Goal: Book appointment/travel/reservation

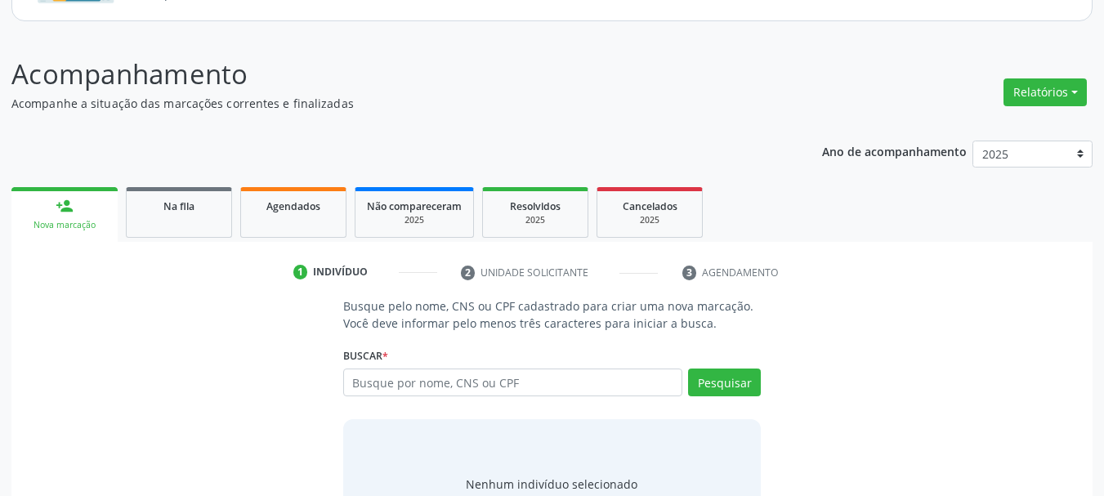
scroll to position [185, 0]
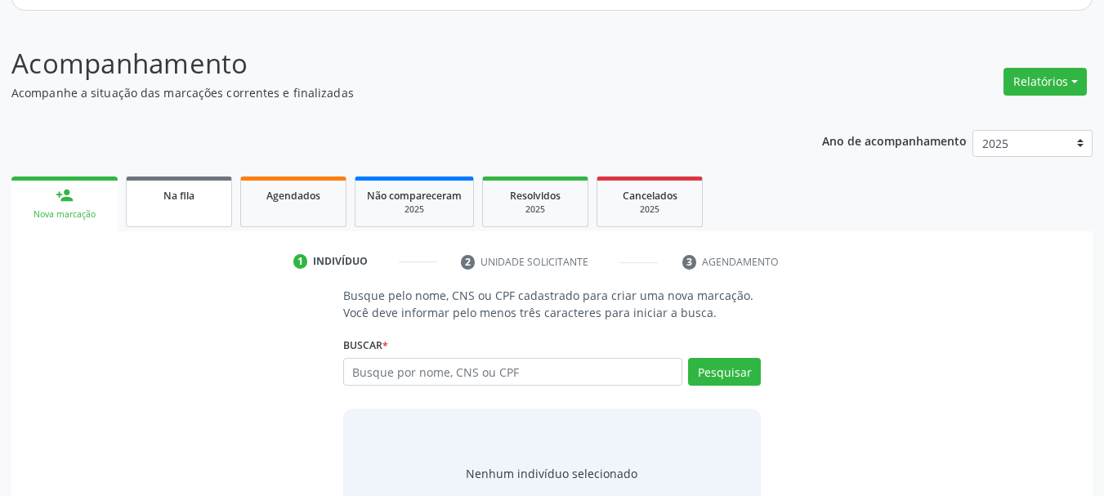
click at [226, 217] on link "Na fila" at bounding box center [179, 201] width 106 height 51
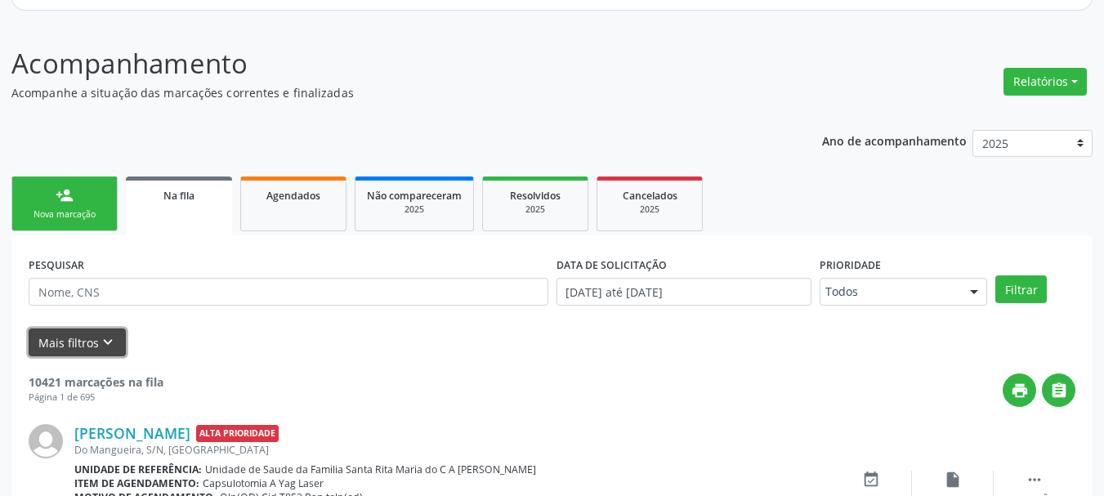
click at [107, 342] on icon "keyboard_arrow_down" at bounding box center [108, 342] width 18 height 18
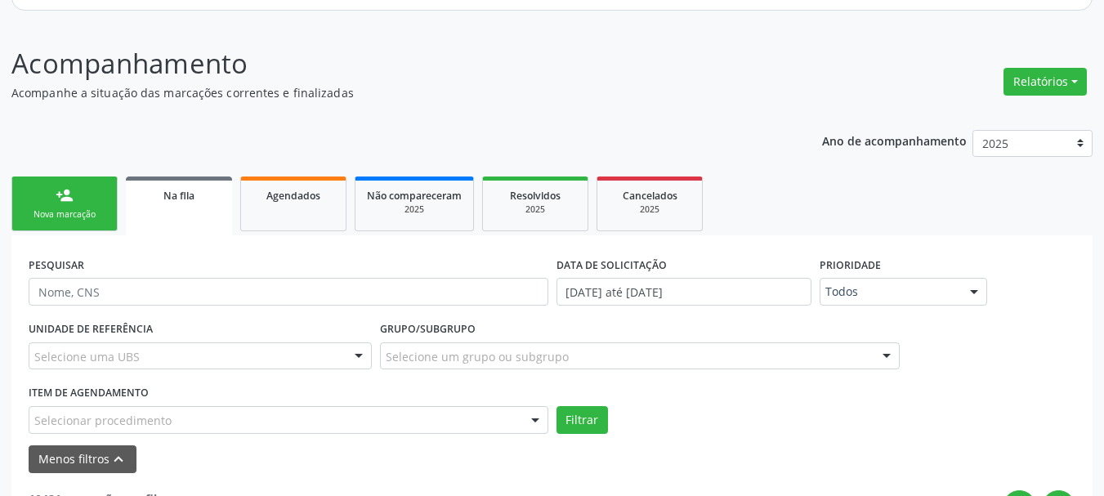
click at [470, 413] on div "Selecionar procedimento" at bounding box center [289, 420] width 520 height 28
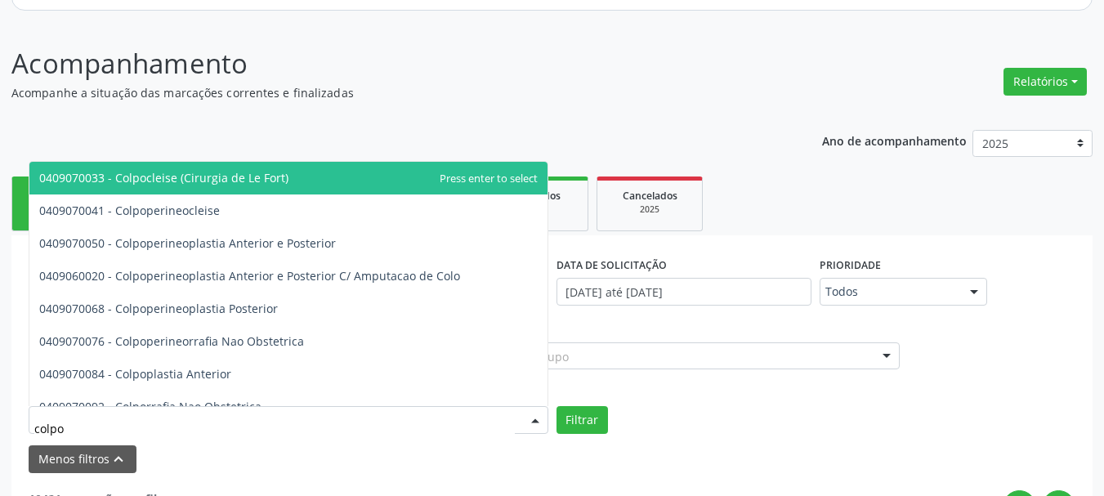
type input "colpos"
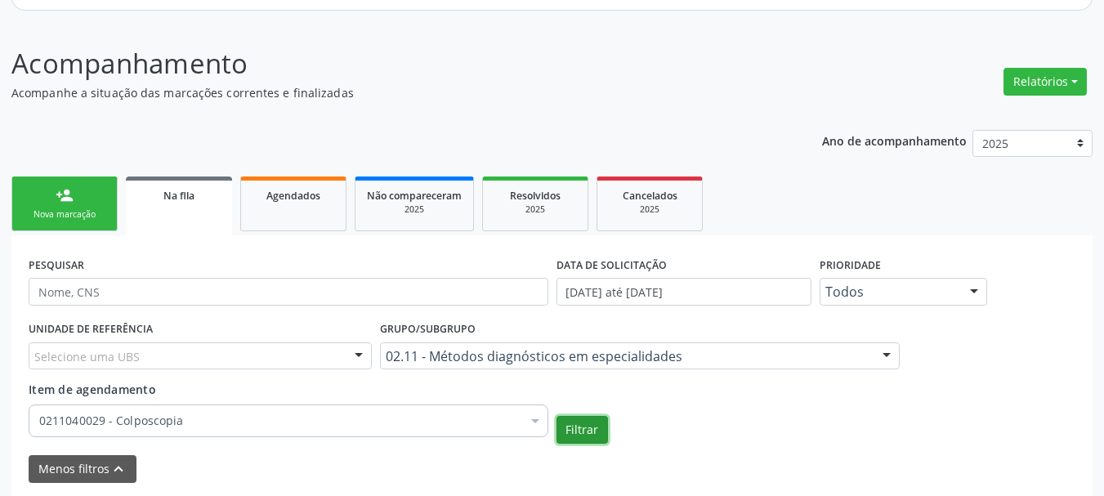
click at [559, 418] on button "Filtrar" at bounding box center [581, 430] width 51 height 28
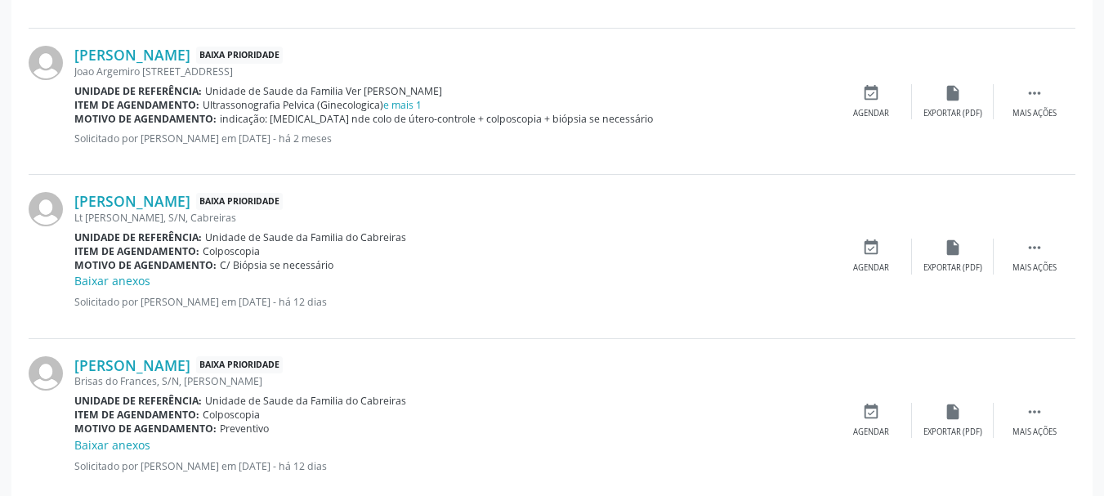
scroll to position [869, 0]
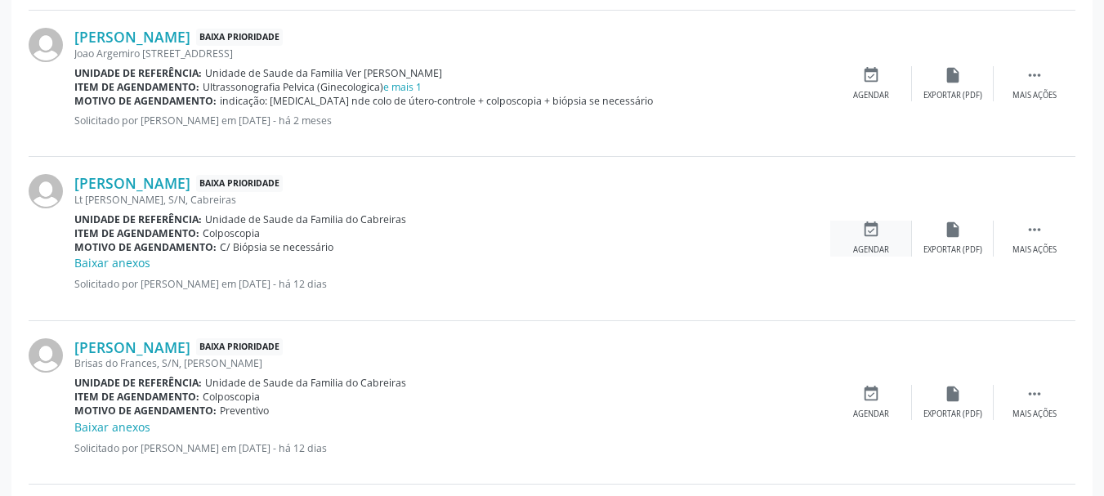
click at [862, 234] on icon "event_available" at bounding box center [871, 230] width 18 height 18
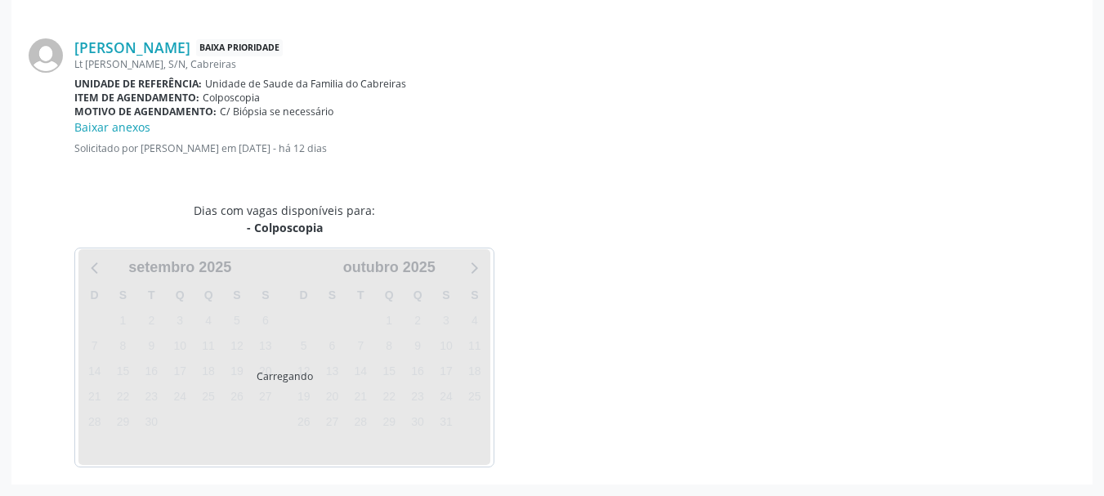
scroll to position [489, 0]
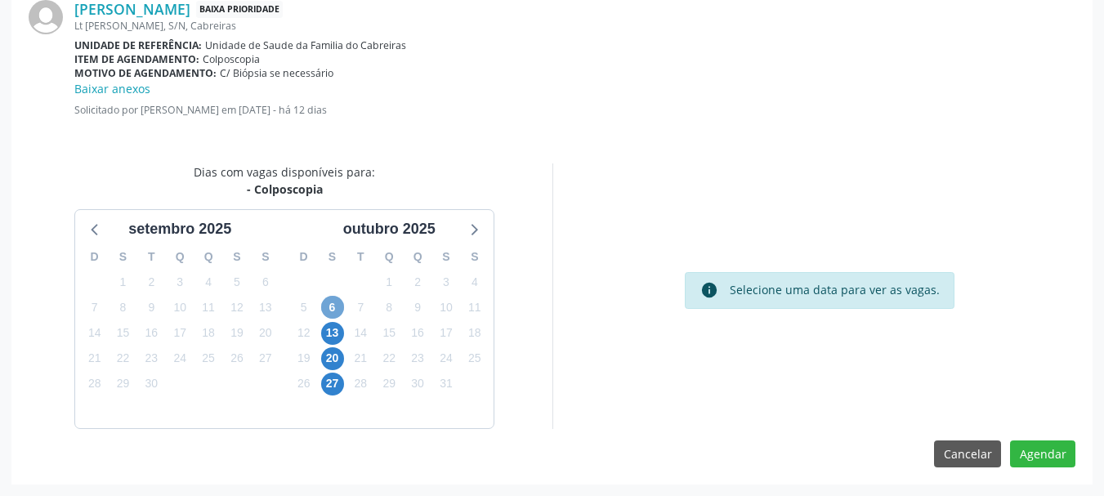
click at [324, 303] on span "6" at bounding box center [332, 307] width 23 height 23
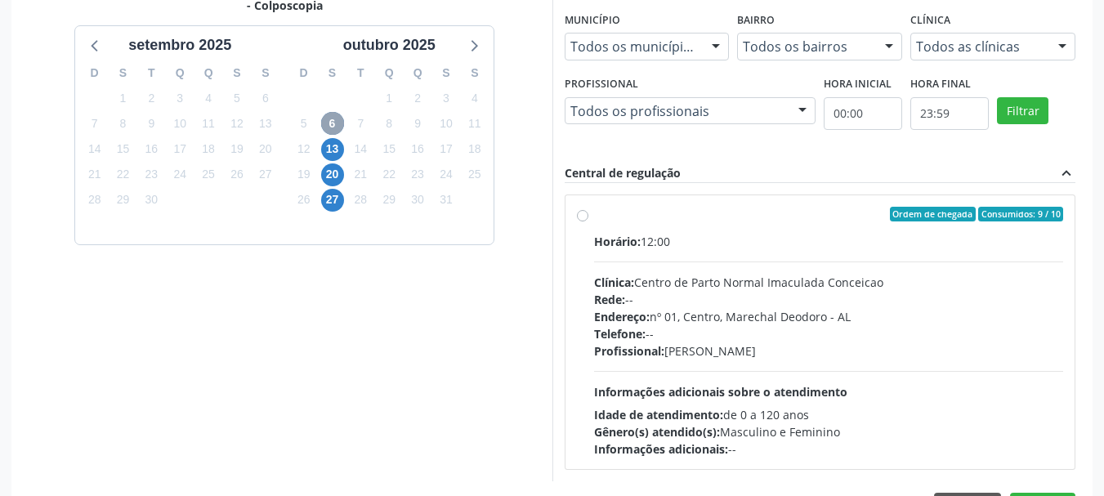
scroll to position [725, 0]
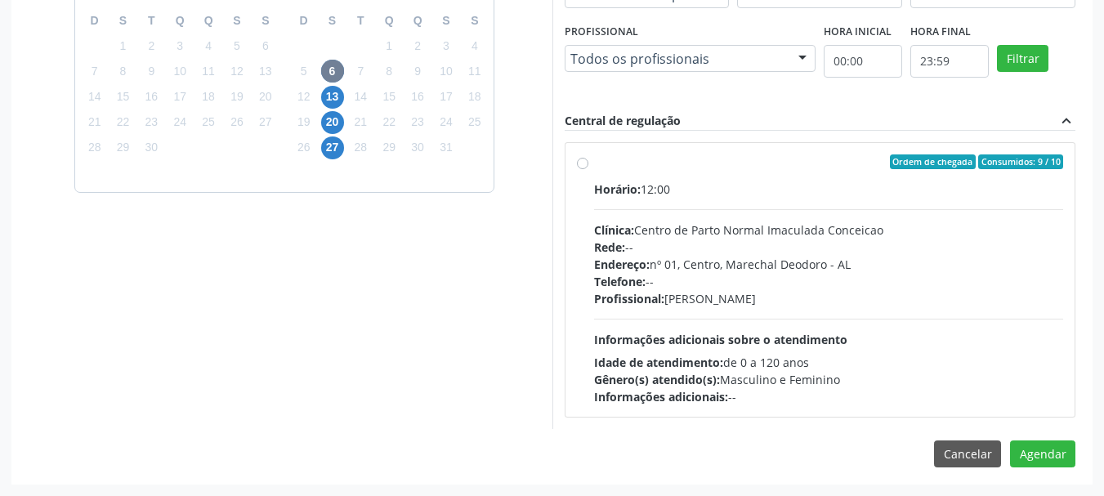
click at [819, 254] on div "Rede: --" at bounding box center [829, 247] width 470 height 17
click at [588, 169] on input "Ordem de chegada Consumidos: 9 / 10 Horário: 12:00 Clínica: Centro de Parto Nor…" at bounding box center [582, 161] width 11 height 15
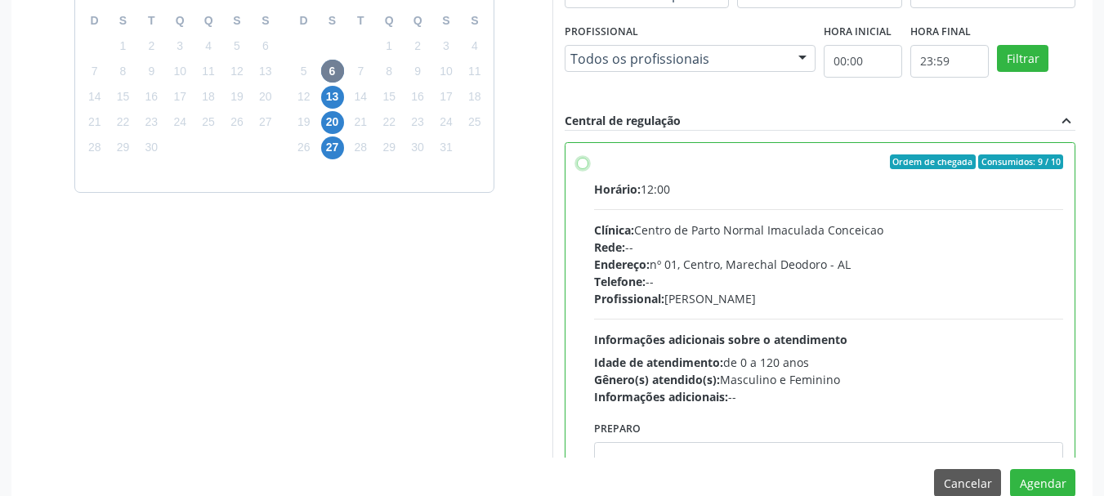
radio input "true"
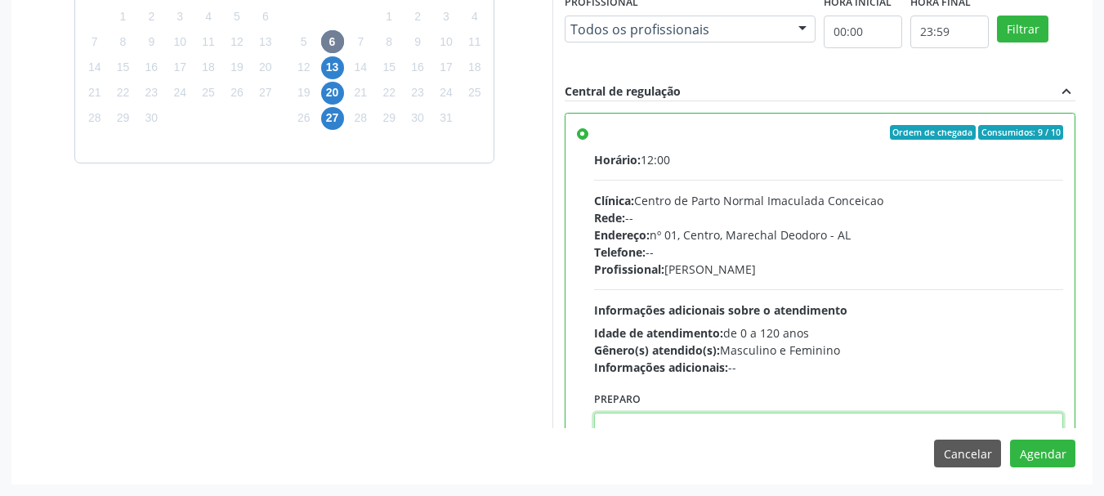
click at [946, 423] on textarea at bounding box center [829, 444] width 470 height 62
paste textarea "700 0007 1457 0707"
type textarea "700 0007 1457 0707"
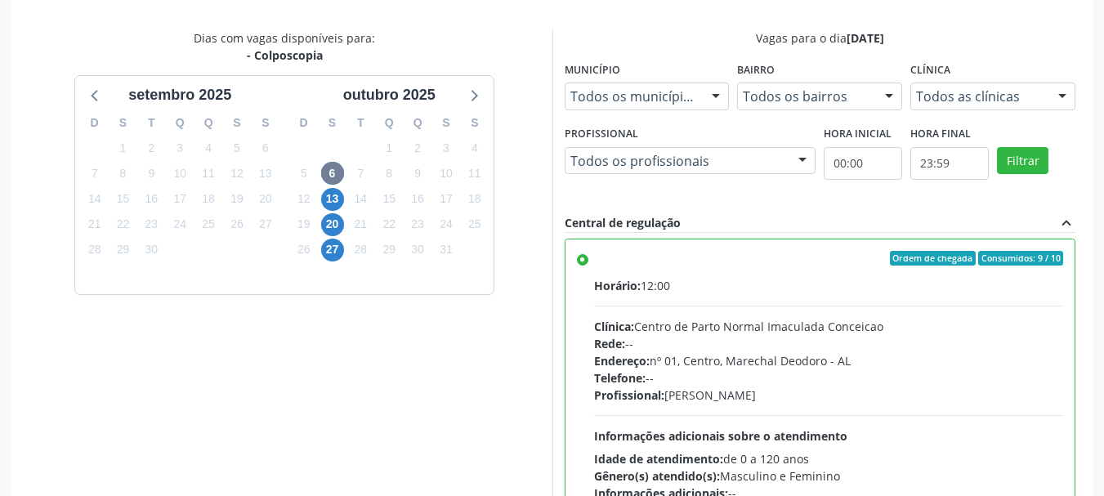
scroll to position [685, 0]
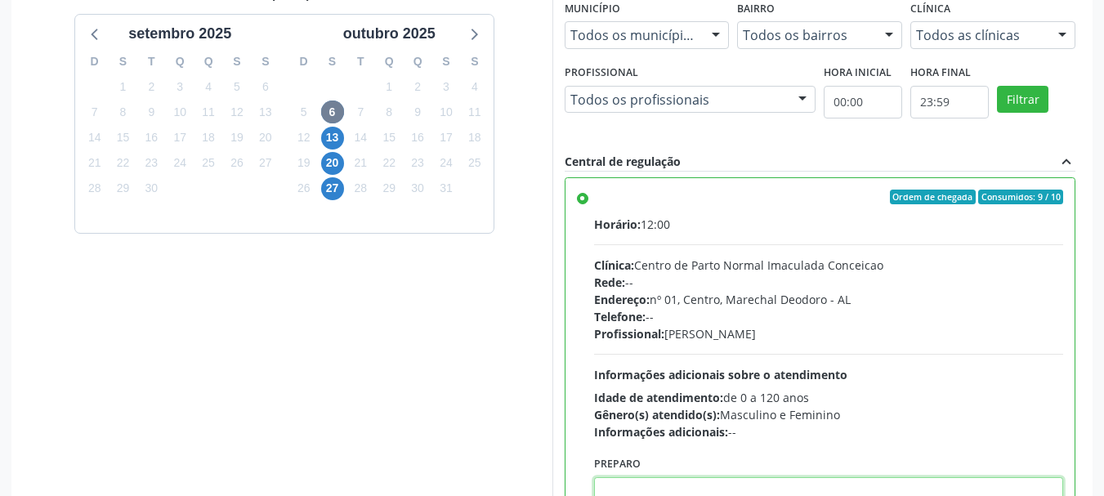
paste textarea "LAUDO DE CITOLOGIA DE ATÉ 6 MESES; TRATAMENTO DE 7 A 10 DIAS COM POMADA OU HORM…"
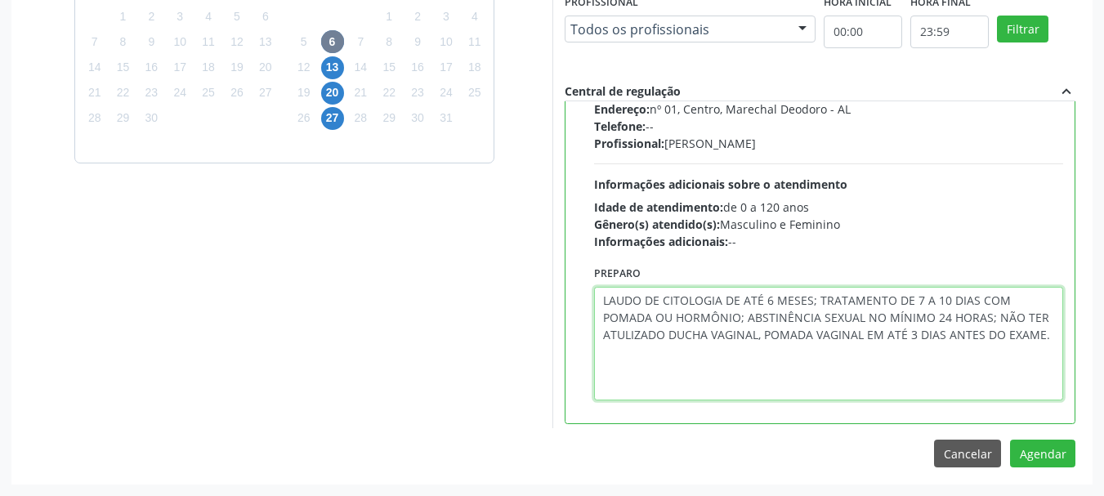
scroll to position [128, 0]
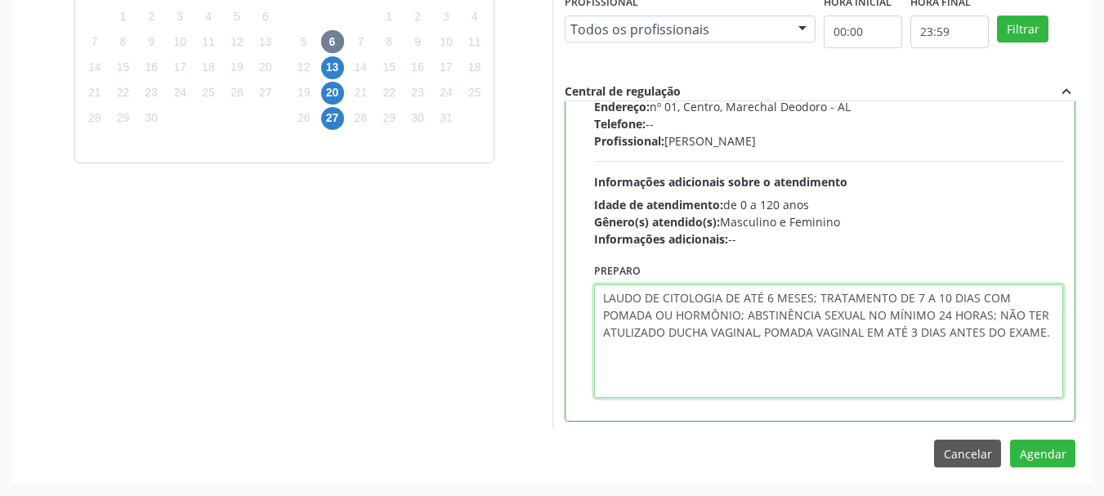
click at [604, 351] on textarea "LAUDO DE CITOLOGIA DE ATÉ 6 MESES; TRATAMENTO DE 7 A 10 DIAS COM POMADA OU HORM…" at bounding box center [829, 341] width 470 height 114
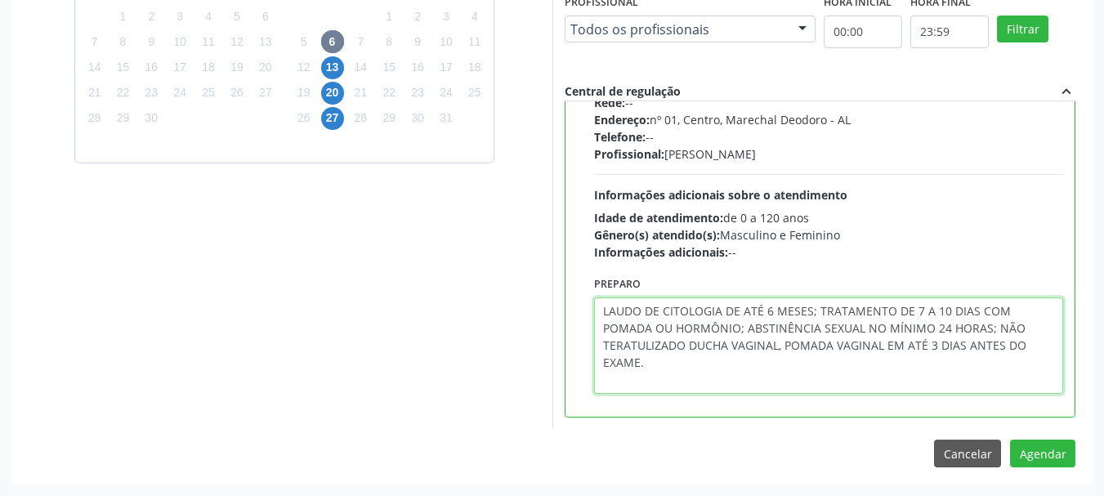
scroll to position [115, 0]
type textarea "LAUDO DE CITOLOGIA DE ATÉ 6 MESES; TRATAMENTO DE 7 A 10 DIAS COM POMADA OU HORM…"
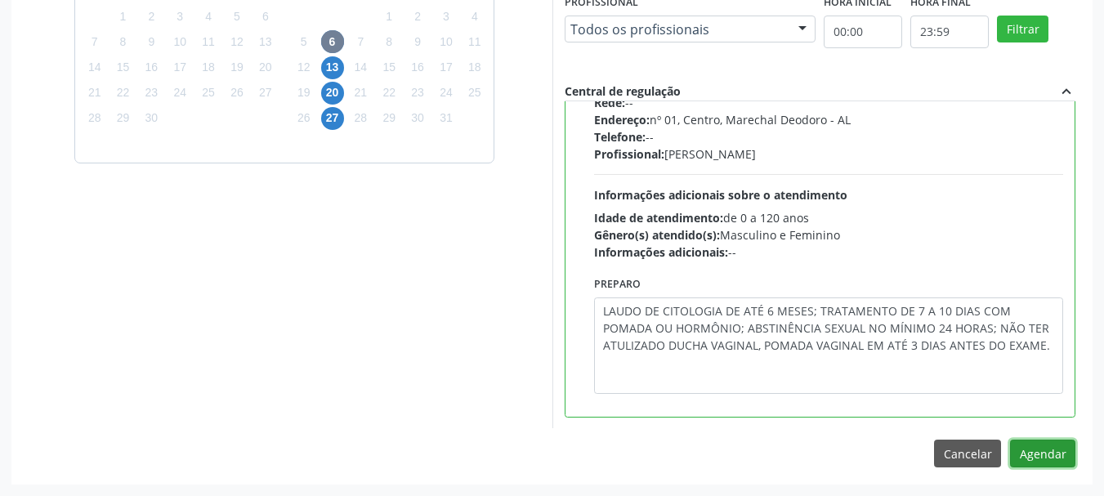
click at [1011, 457] on button "Agendar" at bounding box center [1042, 453] width 65 height 28
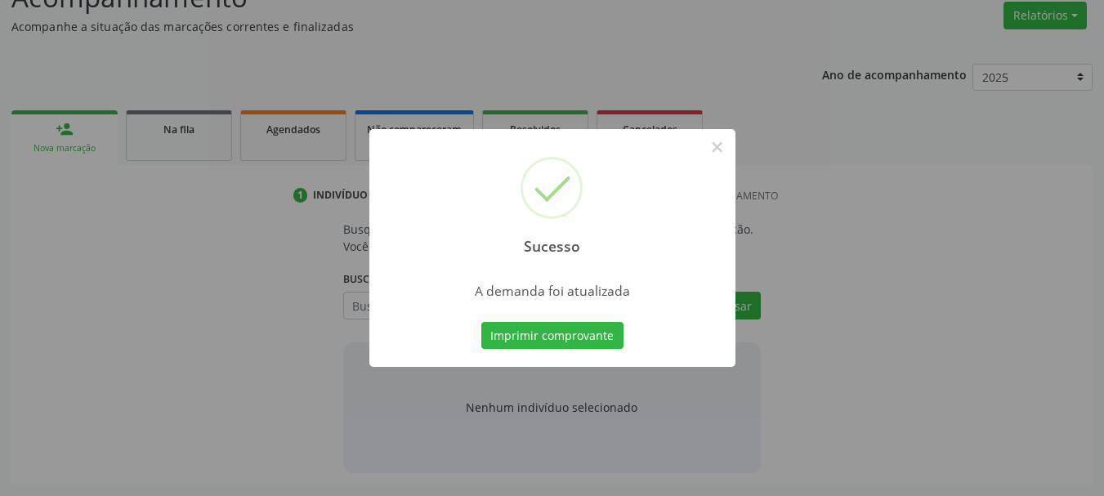
scroll to position [252, 0]
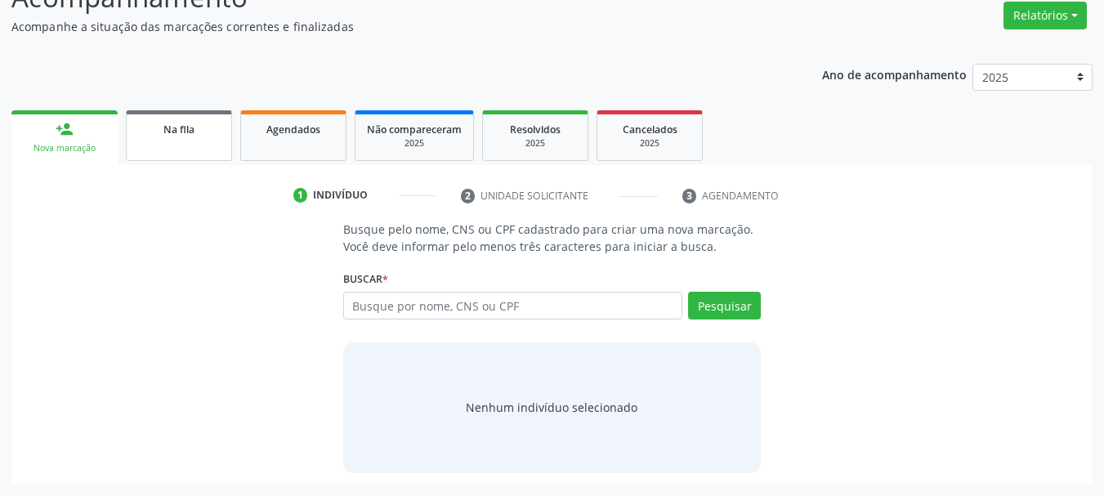
click at [209, 139] on link "Na fila" at bounding box center [179, 135] width 106 height 51
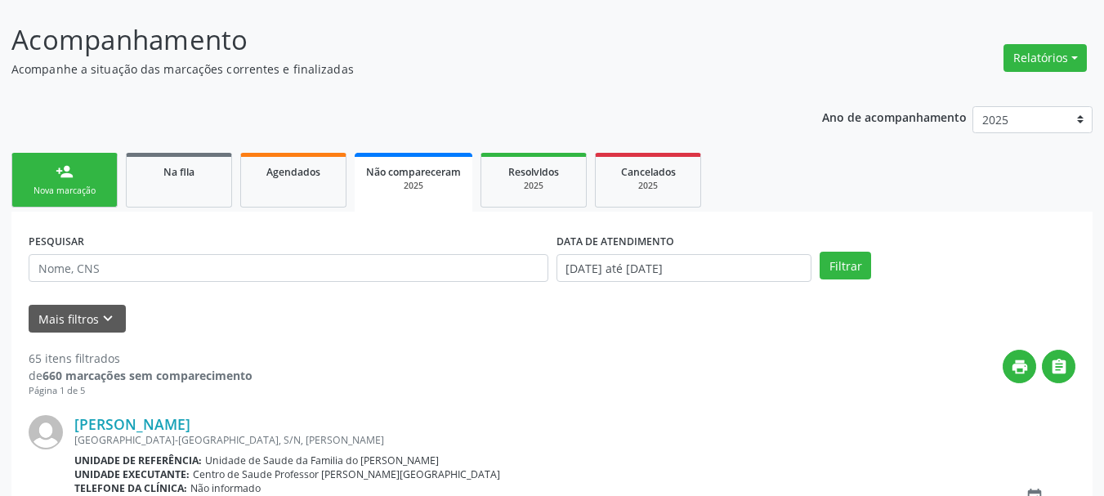
scroll to position [174, 0]
